Goal: Communication & Community: Answer question/provide support

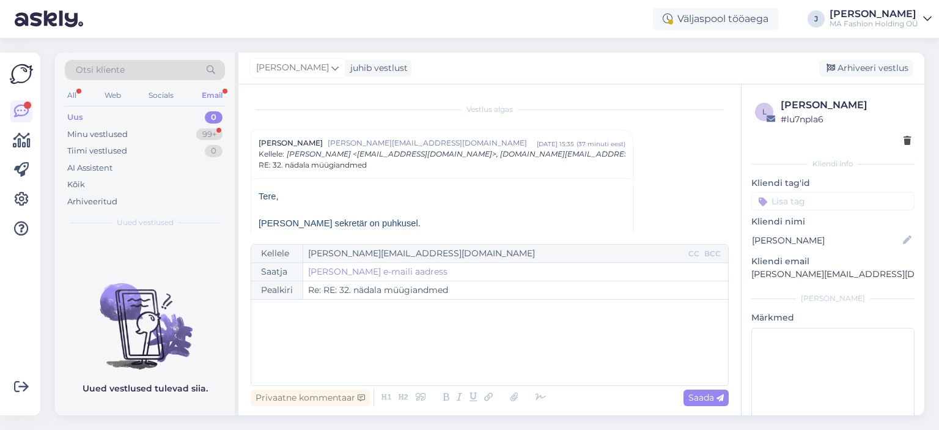
click at [191, 128] on div "Minu vestlused 99+" at bounding box center [145, 134] width 160 height 17
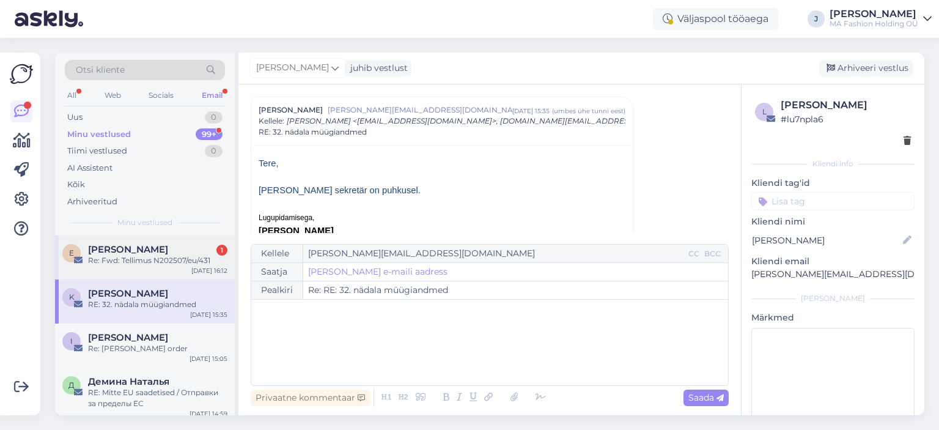
click at [208, 237] on div "E [PERSON_NAME] 1 Re: Fwd: Tellimus N202507/eu/431 [DATE] 16:12" at bounding box center [145, 257] width 180 height 44
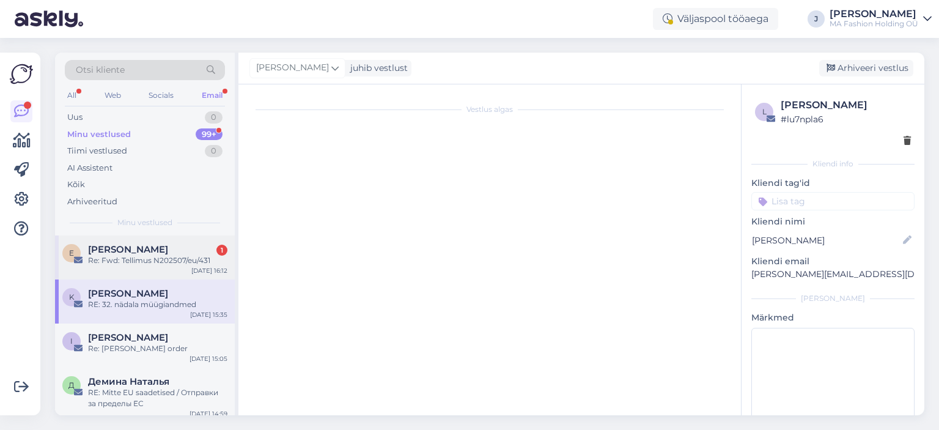
scroll to position [169, 0]
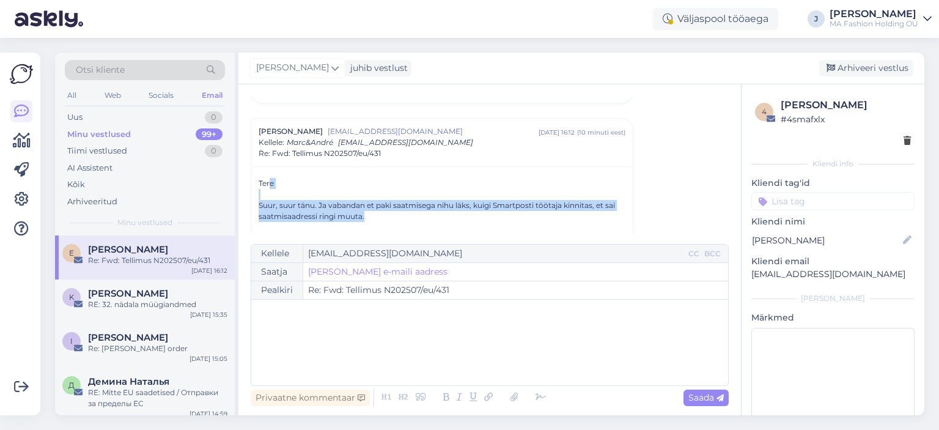
drag, startPoint x: 394, startPoint y: 212, endPoint x: 269, endPoint y: 180, distance: 128.7
click at [269, 180] on div "Tere Suur, suur tänu. Ja vabandan et paki saatmisega nihu läks, kuigi Smartpost…" at bounding box center [442, 222] width 367 height 88
click at [319, 204] on div "Suur, suur tänu. Ja vabandan et paki saatmisega nihu läks, kuigi Smartposti töö…" at bounding box center [442, 211] width 367 height 22
drag, startPoint x: 367, startPoint y: 216, endPoint x: 257, endPoint y: 175, distance: 117.4
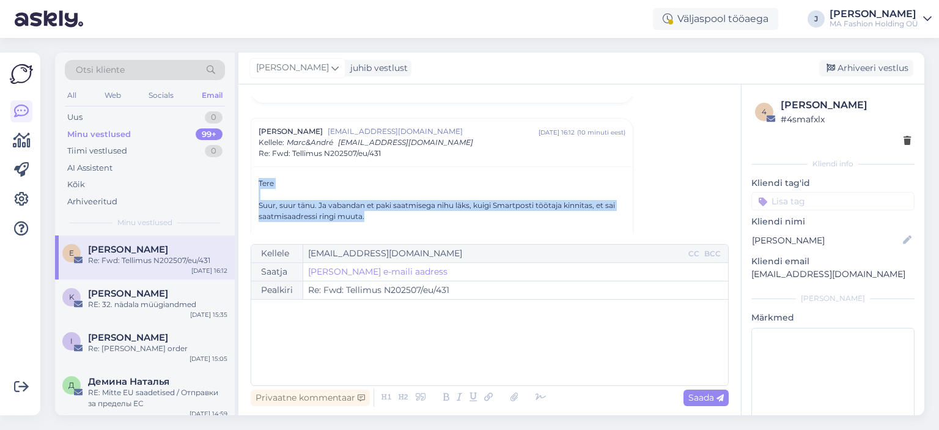
click at [309, 202] on div "Suur, suur tänu. Ja vabandan et paki saatmisega nihu läks, kuigi Smartposti töö…" at bounding box center [442, 211] width 367 height 22
drag, startPoint x: 399, startPoint y: 210, endPoint x: 280, endPoint y: 185, distance: 121.1
click at [274, 183] on div "Tere Suur, suur tänu. Ja vabandan et paki saatmisega nihu läks, kuigi Smartpost…" at bounding box center [442, 222] width 367 height 88
click at [344, 204] on div "Suur, suur tänu. Ja vabandan et paki saatmisega nihu läks, kuigi Smartposti töö…" at bounding box center [442, 211] width 367 height 22
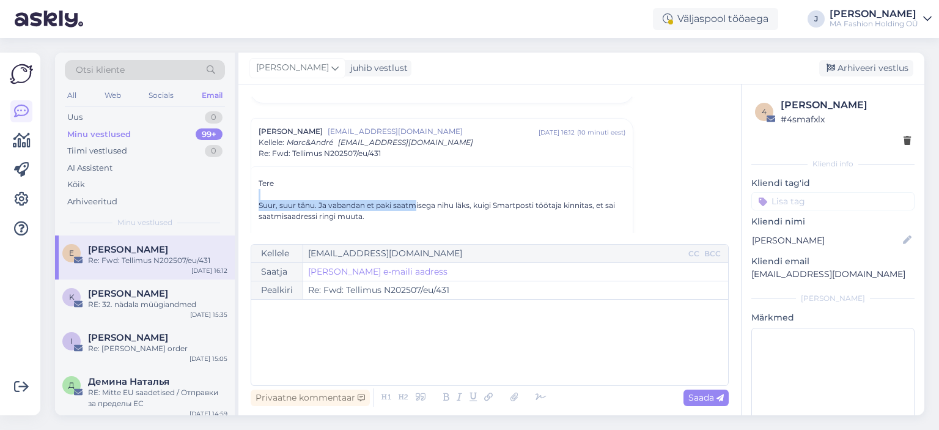
drag, startPoint x: 417, startPoint y: 209, endPoint x: 301, endPoint y: 175, distance: 120.9
click at [328, 196] on div at bounding box center [442, 194] width 367 height 11
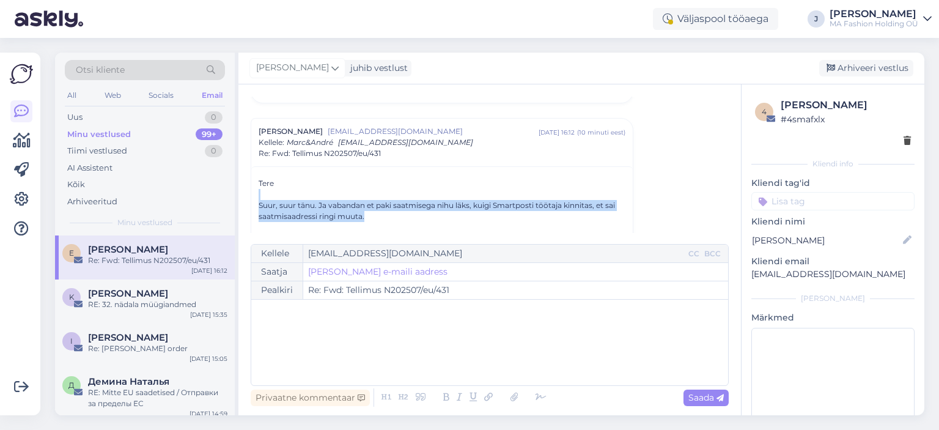
drag, startPoint x: 377, startPoint y: 218, endPoint x: 259, endPoint y: 190, distance: 122.0
click at [260, 190] on div "Tere Suur, suur tänu. Ja vabandan et paki saatmisega nihu läks, kuigi Smartpost…" at bounding box center [442, 222] width 367 height 88
click at [298, 196] on div at bounding box center [442, 194] width 367 height 11
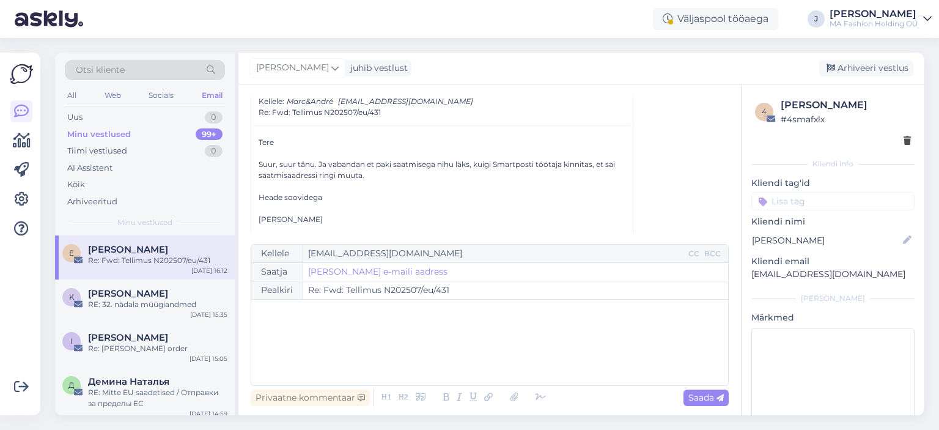
scroll to position [230, 0]
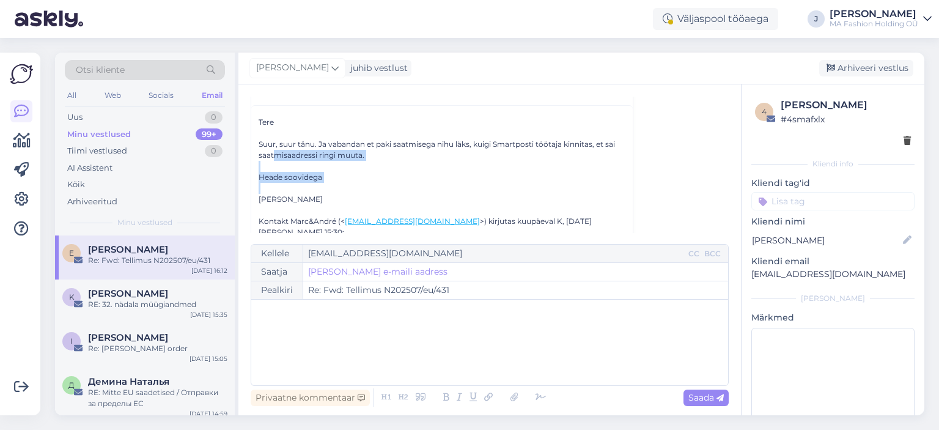
drag, startPoint x: 345, startPoint y: 183, endPoint x: 270, endPoint y: 152, distance: 81.4
click at [271, 153] on div "Tere Suur, suur tänu. Ja vabandan et paki saatmisega nihu läks, kuigi Smartpost…" at bounding box center [442, 161] width 367 height 88
click at [312, 169] on div at bounding box center [442, 166] width 367 height 11
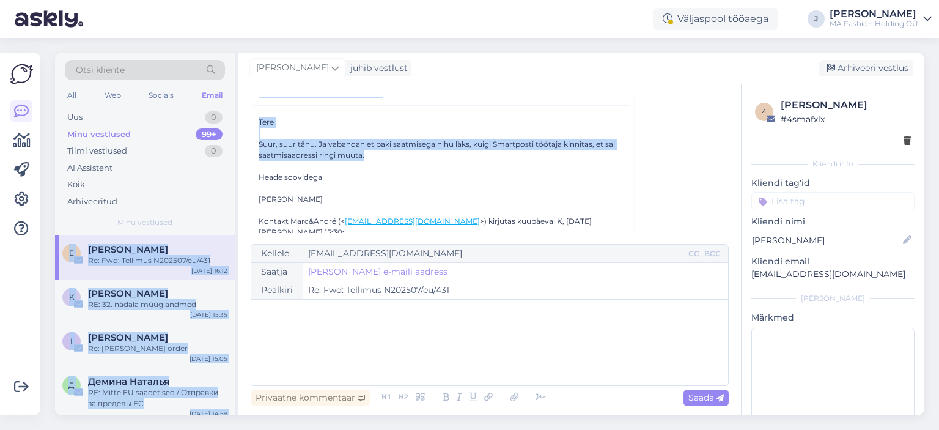
drag, startPoint x: 466, startPoint y: 158, endPoint x: 216, endPoint y: 131, distance: 251.5
click at [213, 131] on div "Otsi kliente All Web Socials Email Uus 0 Minu vestlused 99+ Tiimi vestlused 0 A…" at bounding box center [489, 234] width 869 height 363
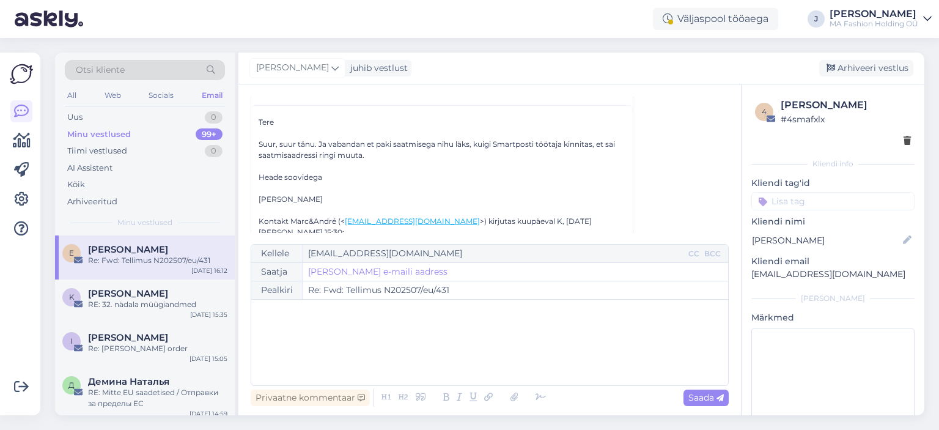
click at [337, 161] on div at bounding box center [442, 166] width 367 height 11
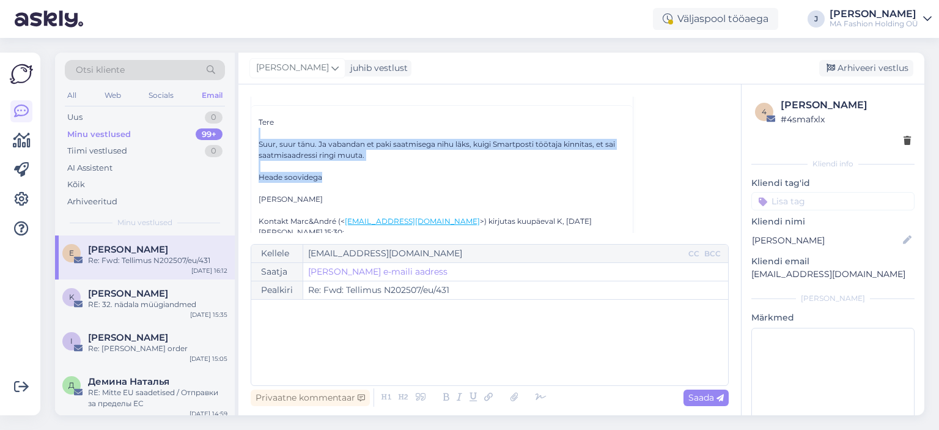
drag, startPoint x: 347, startPoint y: 179, endPoint x: 243, endPoint y: 127, distance: 116.2
click at [243, 127] on div "Vestlus [PERSON_NAME] [EMAIL_ADDRESS][DOMAIN_NAME] [DATE] 10:50 ( 9 päeva eest …" at bounding box center [489, 249] width 503 height 331
click at [325, 152] on div "Suur, suur tänu. Ja vabandan et paki saatmisega nihu läks, kuigi Smartposti töö…" at bounding box center [442, 150] width 367 height 22
drag, startPoint x: 326, startPoint y: 190, endPoint x: 254, endPoint y: 120, distance: 100.3
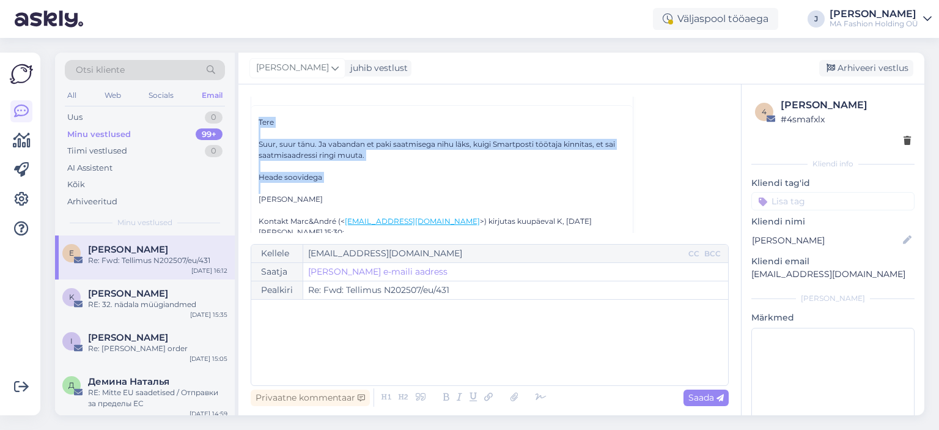
click at [301, 139] on div "Suur, suur tänu. Ja vabandan et paki saatmisega nihu läks, kuigi Smartposti töö…" at bounding box center [442, 150] width 367 height 22
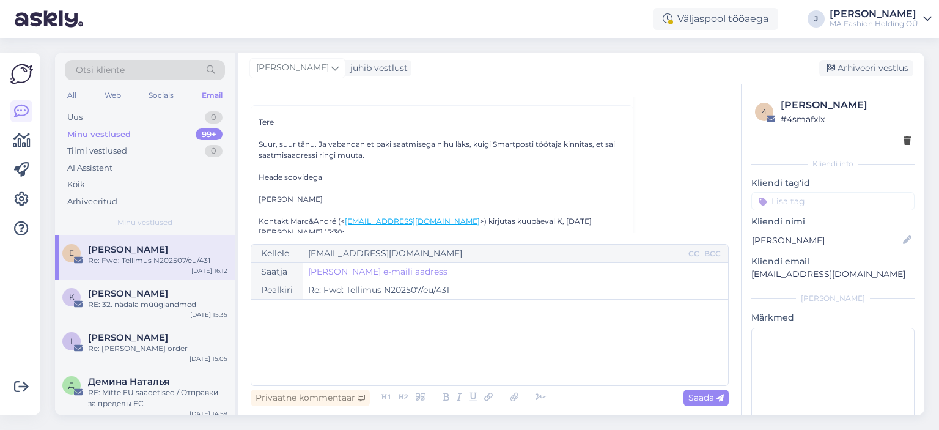
click at [578, 128] on div at bounding box center [442, 133] width 367 height 11
click at [603, 141] on div "Suur, suur tänu. Ja vabandan et paki saatmisega nihu läks, kuigi Smartposti töö…" at bounding box center [442, 150] width 367 height 22
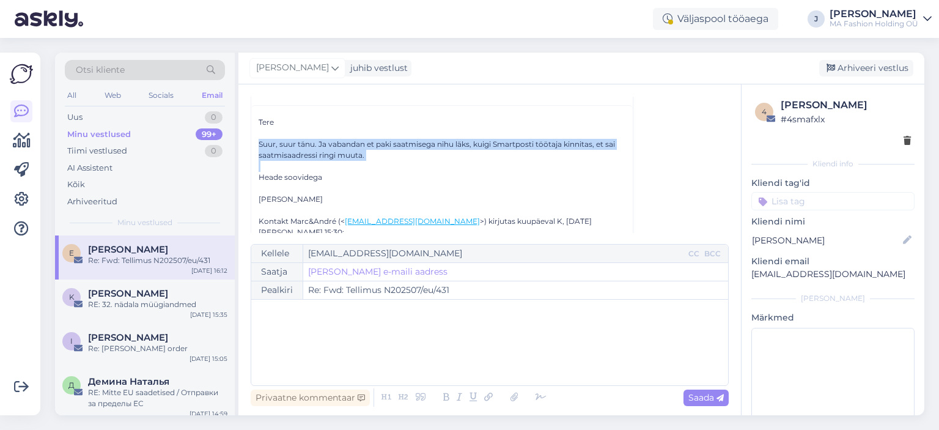
click at [603, 141] on div "Suur, suur tänu. Ja vabandan et paki saatmisega nihu läks, kuigi Smartposti töö…" at bounding box center [442, 150] width 367 height 22
click at [495, 169] on div at bounding box center [442, 166] width 367 height 11
drag, startPoint x: 363, startPoint y: 193, endPoint x: 265, endPoint y: 116, distance: 124.5
click at [269, 120] on div "Tere Suur, suur tänu. Ja vabandan et paki saatmisega nihu läks, kuigi Smartpost…" at bounding box center [442, 161] width 367 height 88
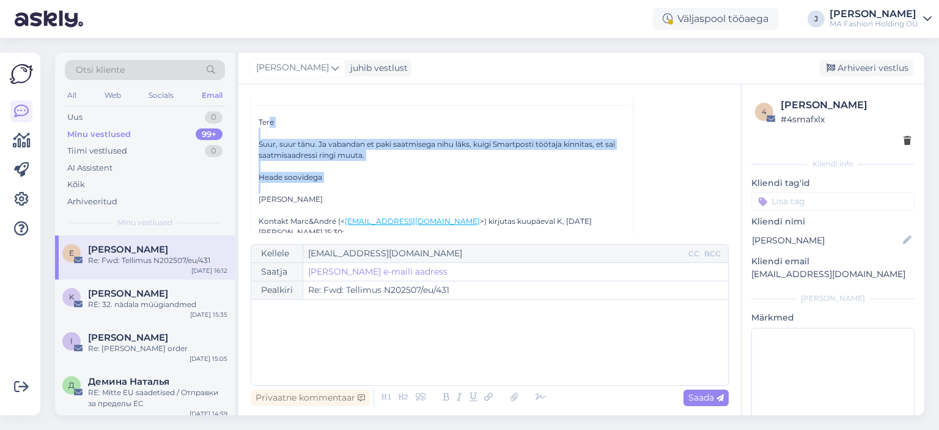
click at [319, 153] on div "Suur, suur tänu. Ja vabandan et paki saatmisega nihu läks, kuigi Smartposti töö…" at bounding box center [442, 150] width 367 height 22
drag, startPoint x: 349, startPoint y: 193, endPoint x: 241, endPoint y: 134, distance: 122.9
click at [241, 134] on div "Vestlus [PERSON_NAME] [EMAIL_ADDRESS][DOMAIN_NAME] [DATE] 10:50 ( 9 päeva eest …" at bounding box center [489, 249] width 503 height 331
click at [288, 151] on div "Suur, suur tänu. Ja vabandan et paki saatmisega nihu läks, kuigi Smartposti töö…" at bounding box center [442, 150] width 367 height 22
drag, startPoint x: 256, startPoint y: 117, endPoint x: 320, endPoint y: 196, distance: 101.7
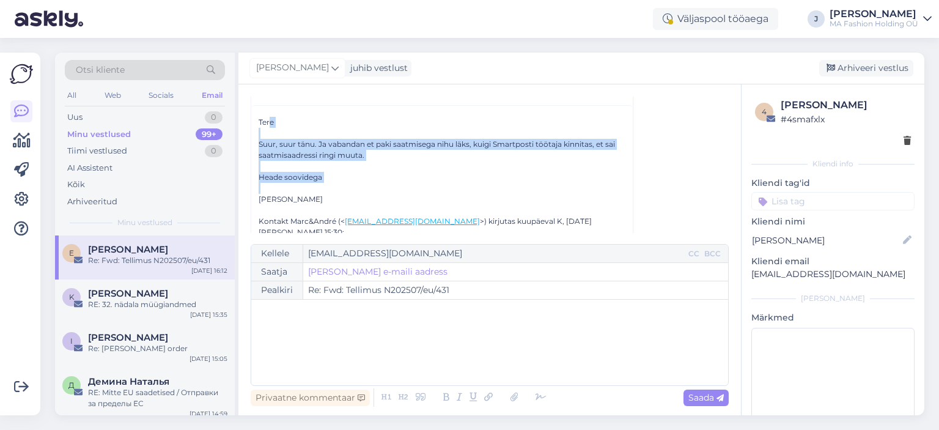
click at [320, 196] on div "[PERSON_NAME]" at bounding box center [442, 199] width 367 height 11
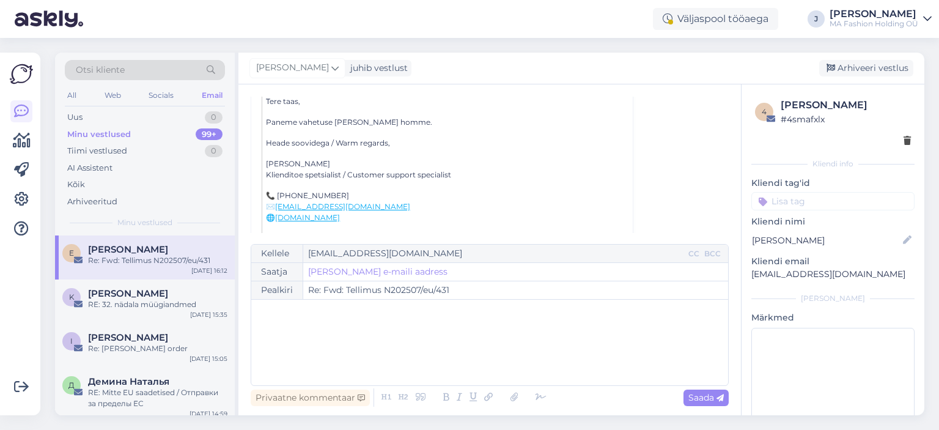
scroll to position [353, 0]
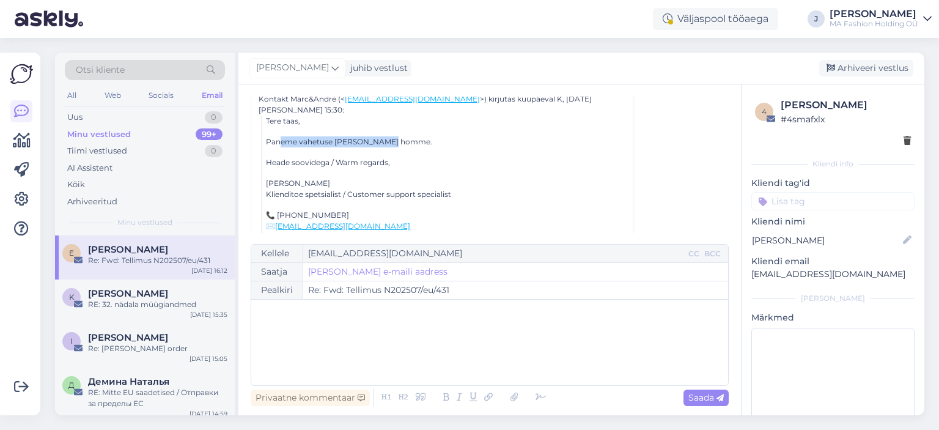
drag, startPoint x: 399, startPoint y: 144, endPoint x: 267, endPoint y: 125, distance: 133.9
click at [384, 131] on body "Väljaspool tööaega J [PERSON_NAME] MA Fashion Holding OÜ Võimalused Veendu, et …" at bounding box center [469, 215] width 939 height 430
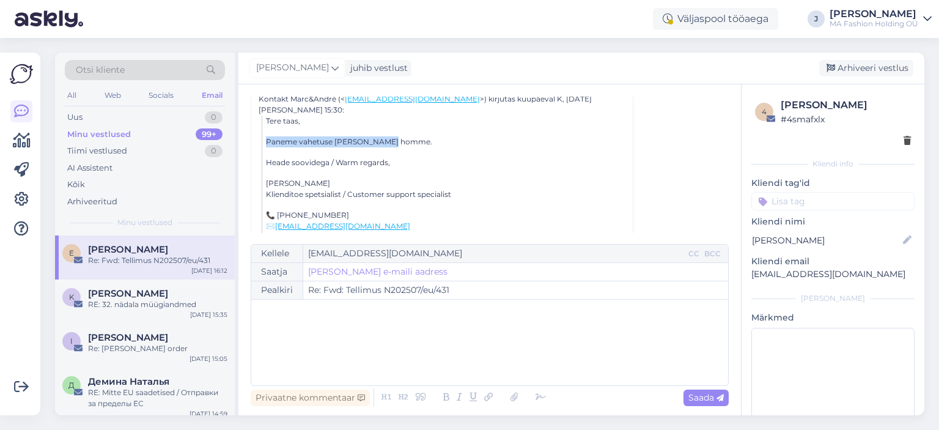
drag, startPoint x: 404, startPoint y: 134, endPoint x: 268, endPoint y: 117, distance: 136.2
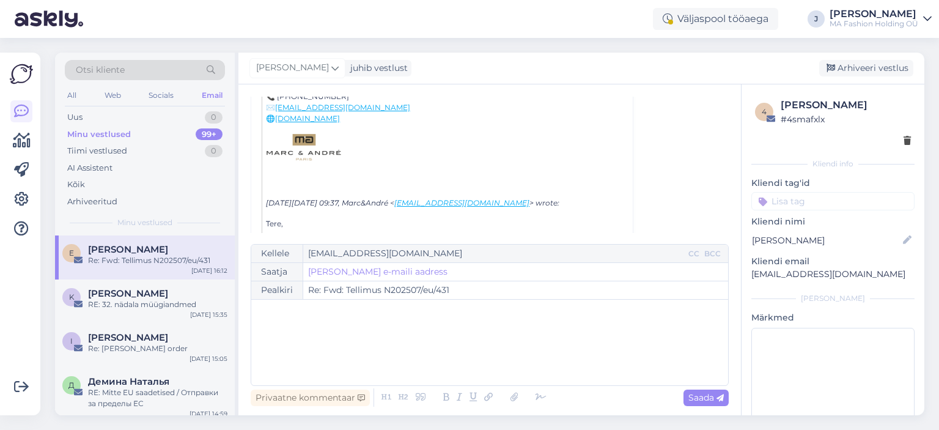
scroll to position [536, 0]
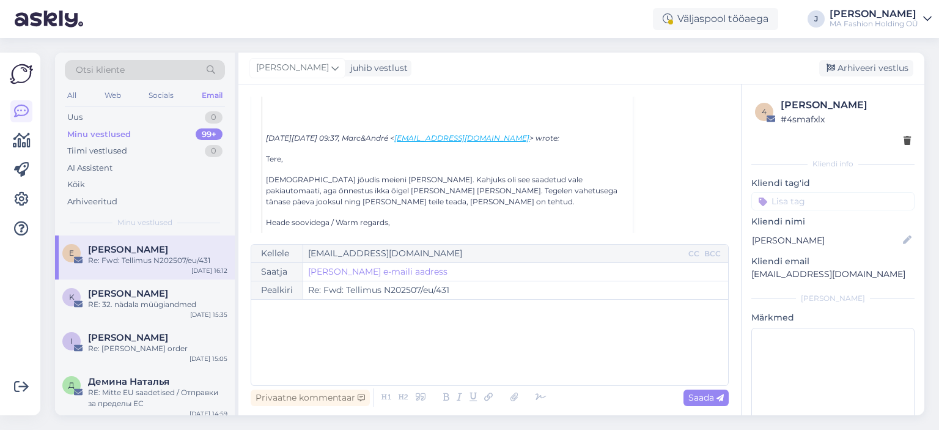
click at [323, 167] on div "[DATE][DATE] 09:37, [PERSON_NAME] < [EMAIL_ADDRESS][DOMAIN_NAME] > wrote: Tere,…" at bounding box center [445, 419] width 359 height 572
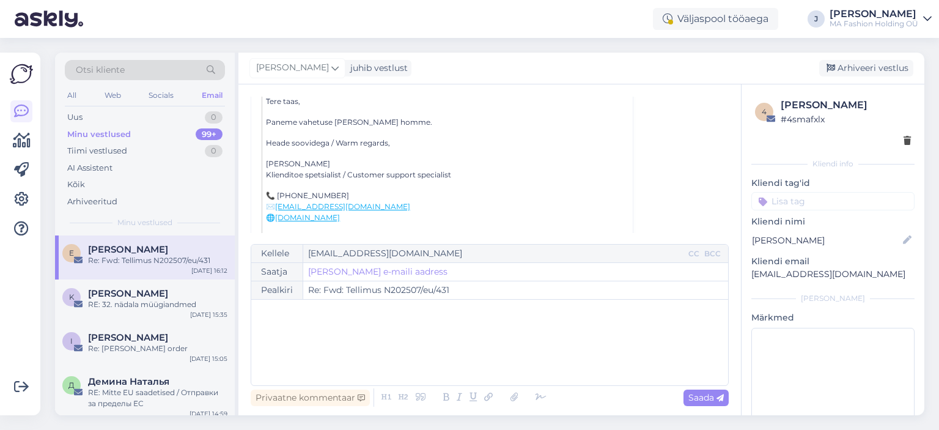
scroll to position [353, 0]
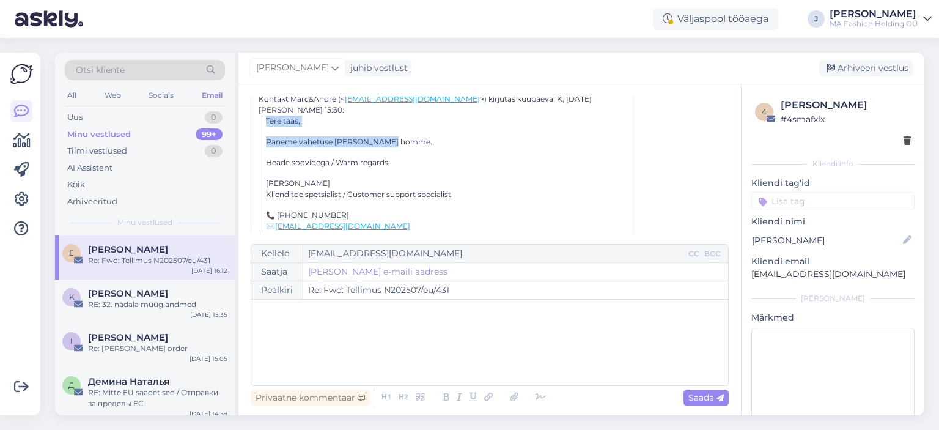
drag, startPoint x: 418, startPoint y: 144, endPoint x: 264, endPoint y: 116, distance: 156.7
drag, startPoint x: 403, startPoint y: 142, endPoint x: 271, endPoint y: 120, distance: 133.8
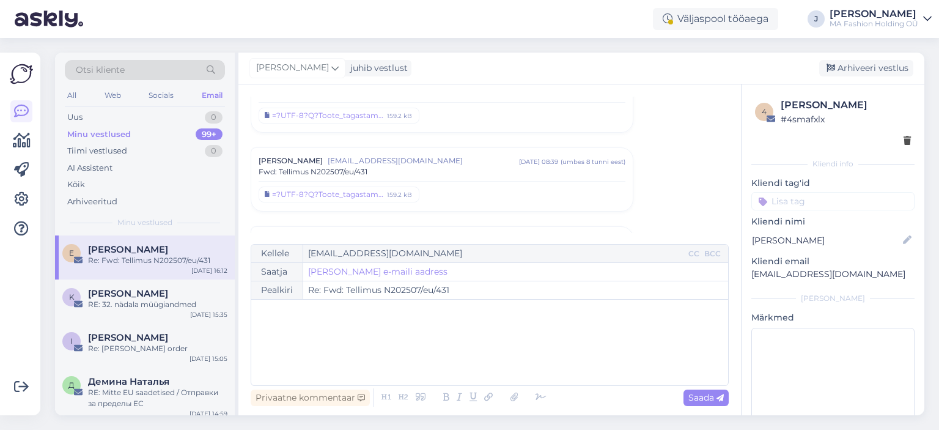
scroll to position [47, 0]
